Goal: Transaction & Acquisition: Purchase product/service

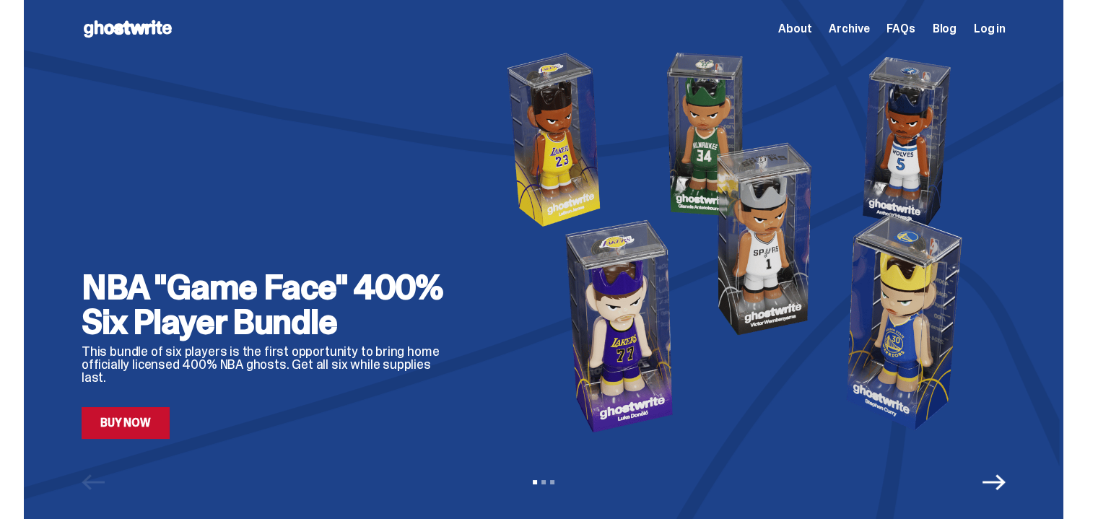
click at [148, 424] on link "Buy Now" at bounding box center [126, 423] width 88 height 32
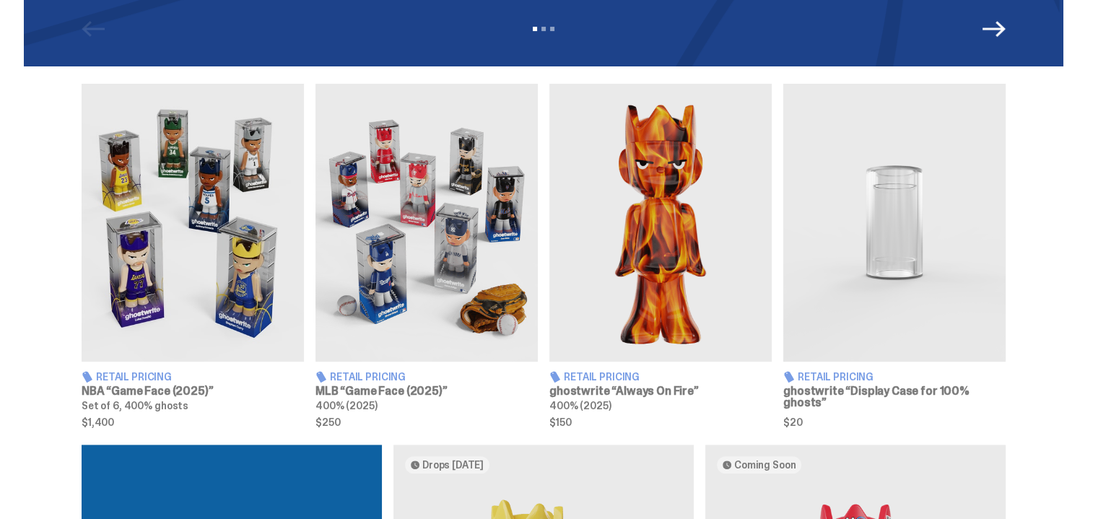
scroll to position [514, 0]
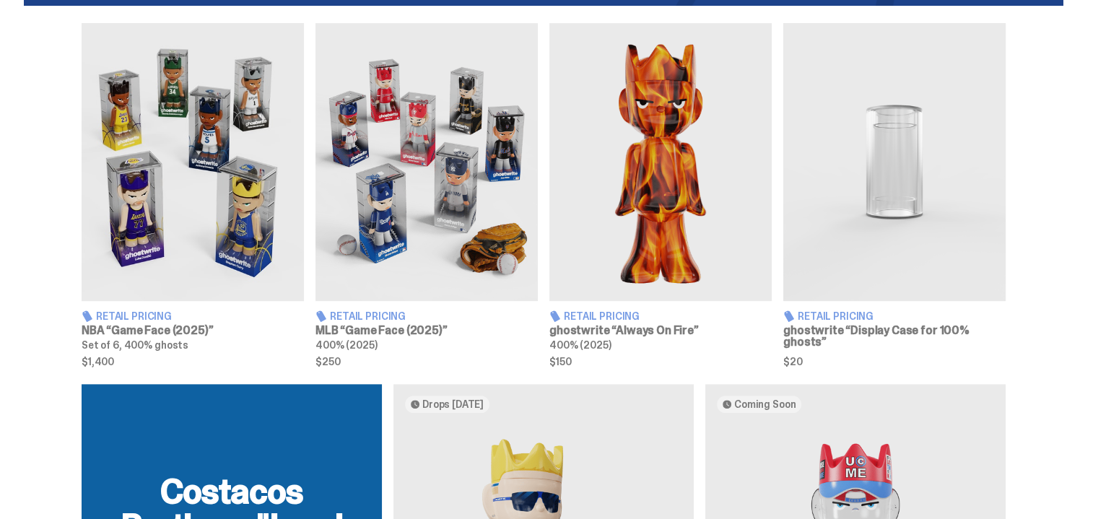
click at [668, 240] on img at bounding box center [660, 162] width 222 height 278
